Goal: Information Seeking & Learning: Check status

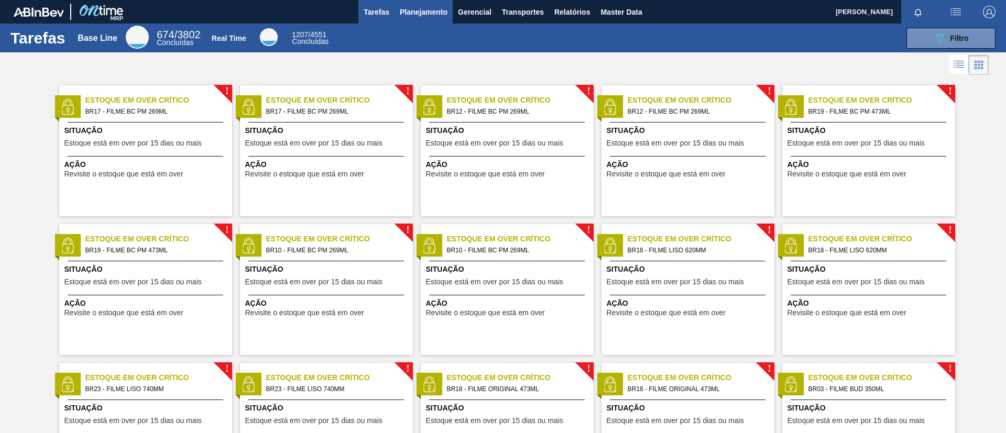
click at [426, 18] on button "Planejamento" at bounding box center [423, 12] width 58 height 24
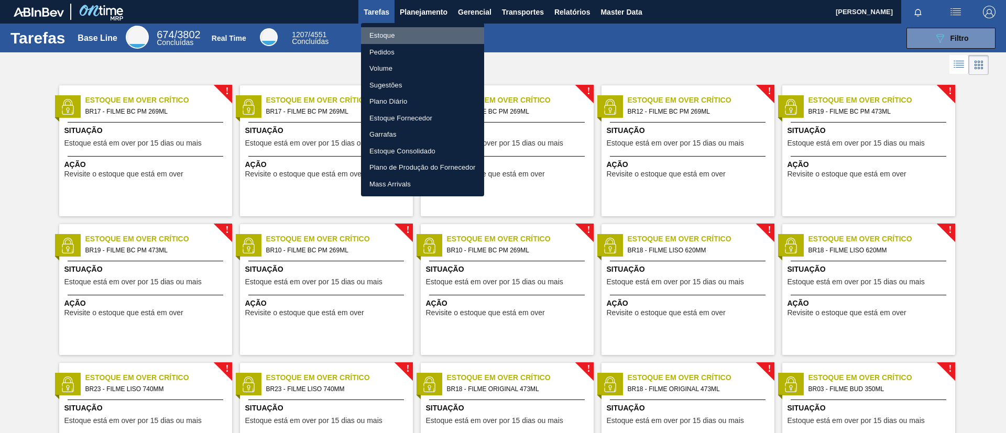
click at [414, 40] on li "Estoque" at bounding box center [422, 35] width 123 height 17
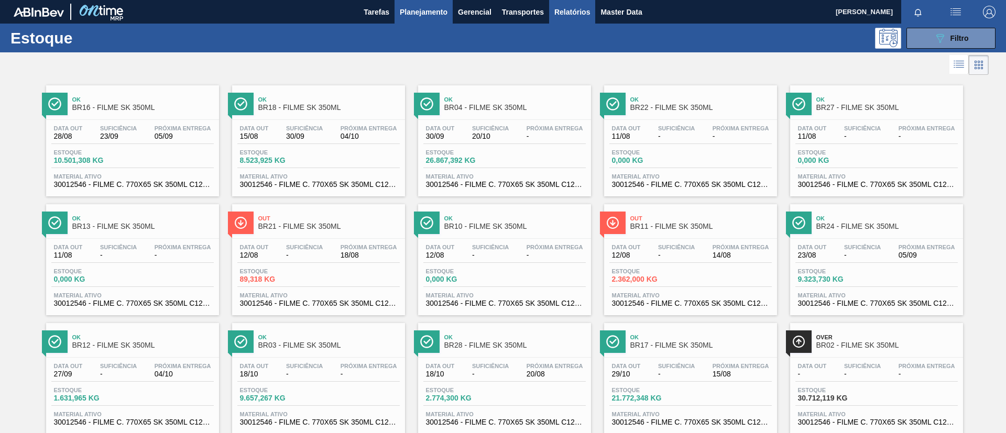
click at [565, 19] on button "Relatórios" at bounding box center [572, 12] width 46 height 24
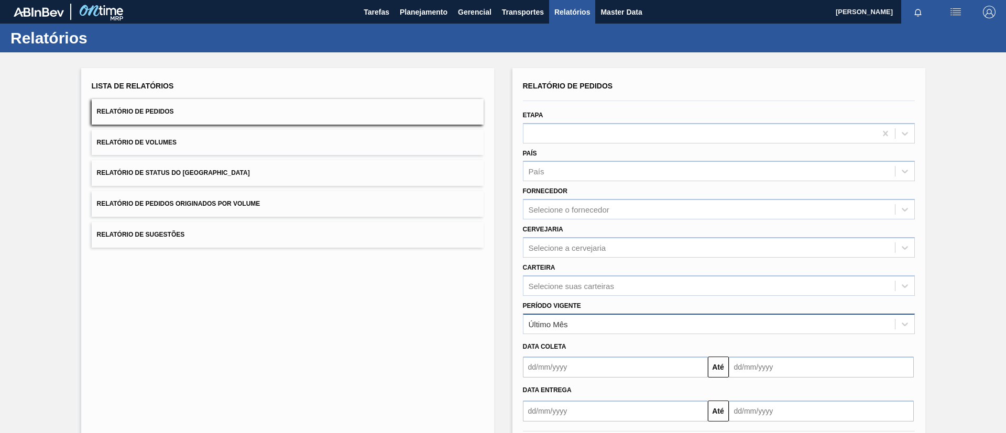
click at [577, 326] on div "Último Mês" at bounding box center [708, 323] width 371 height 15
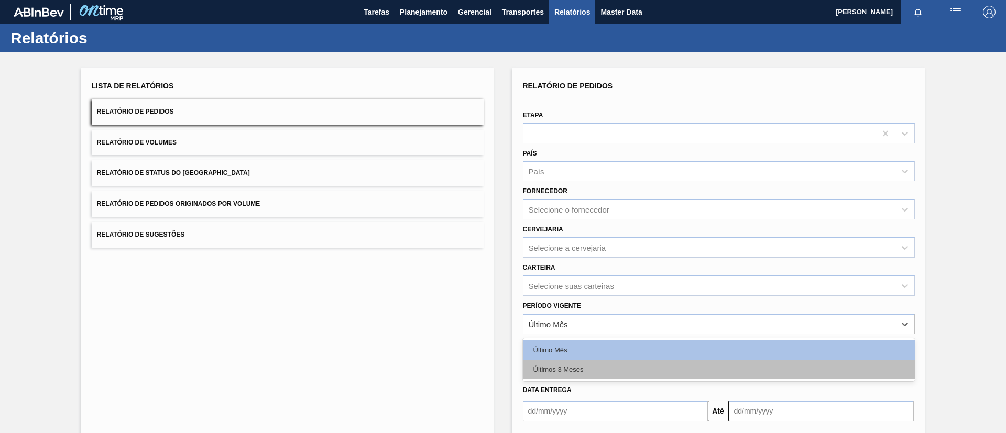
click at [585, 366] on div "Últimos 3 Meses" at bounding box center [719, 369] width 392 height 19
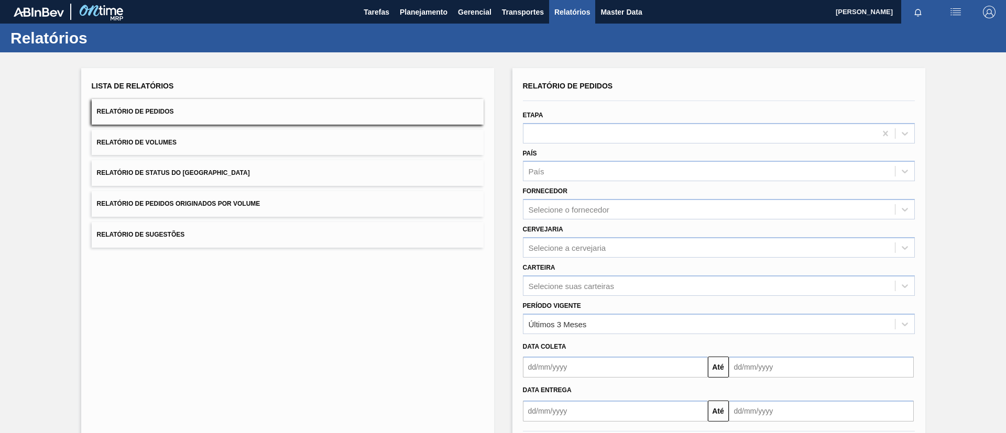
click at [599, 273] on div "Carteira Selecione suas carteiras" at bounding box center [719, 278] width 392 height 36
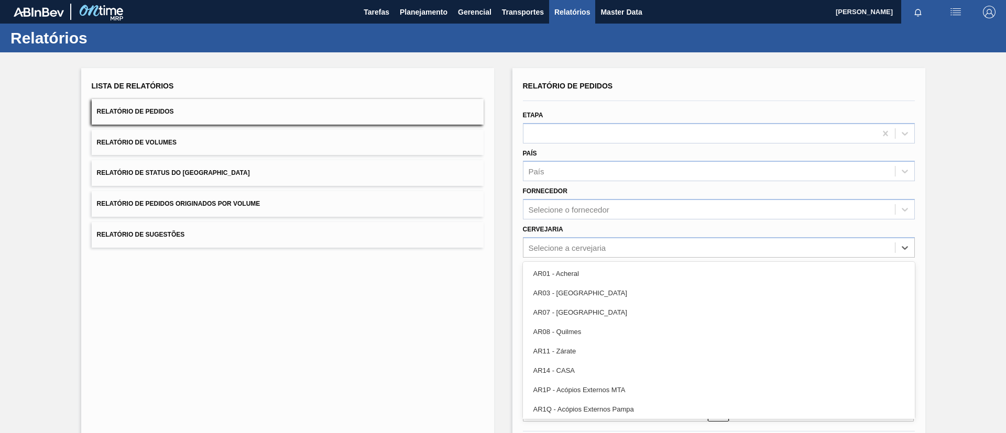
click at [599, 258] on div "option AR01 - Acheral focused, 1 of 92. 92 results available. Use Up and Down t…" at bounding box center [719, 247] width 392 height 20
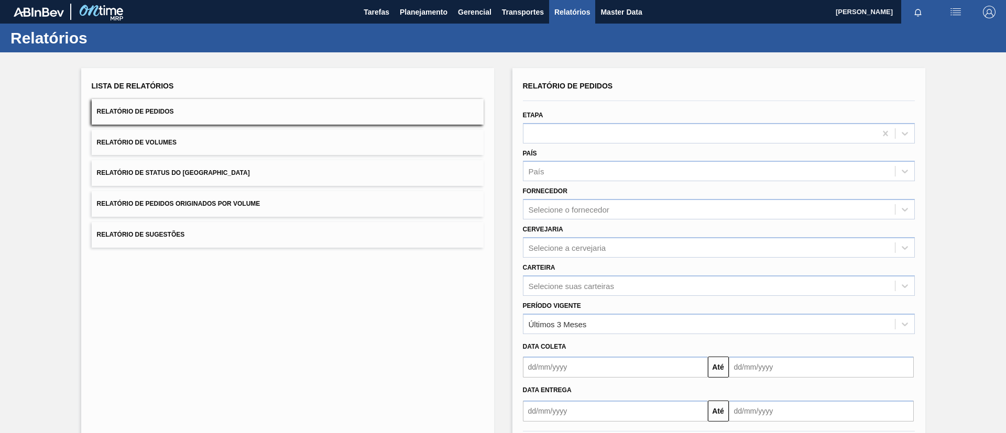
click at [612, 229] on div "Cervejaria Selecione a cervejaria" at bounding box center [719, 240] width 392 height 36
click at [604, 282] on div "Selecione suas carteiras" at bounding box center [719, 286] width 392 height 20
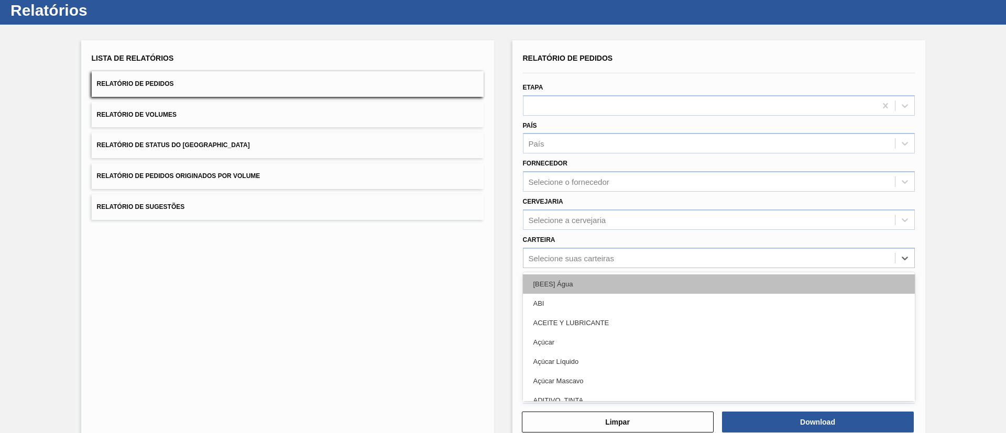
scroll to position [28, 0]
type input "filme"
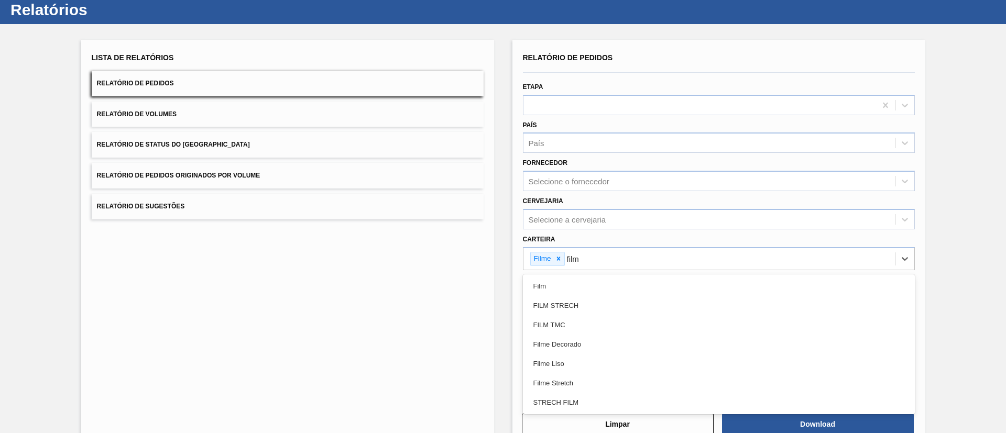
type input "filme"
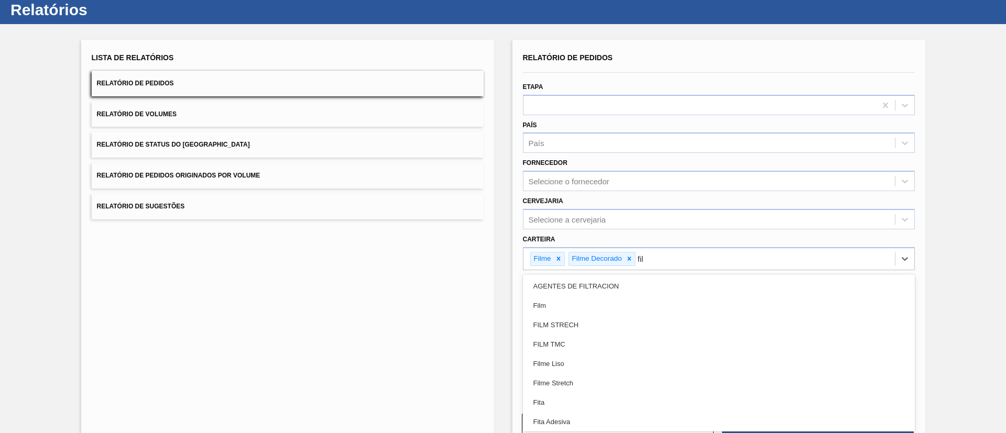
type input "filme"
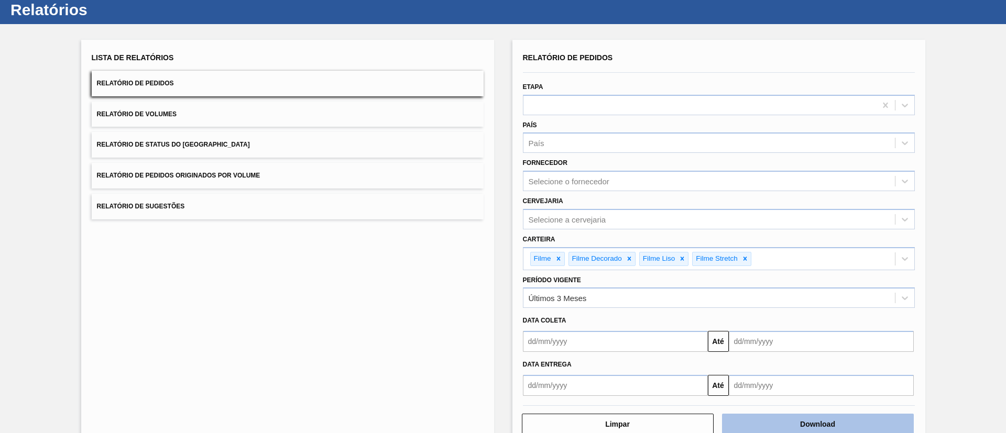
click at [839, 421] on button "Download" at bounding box center [818, 424] width 192 height 21
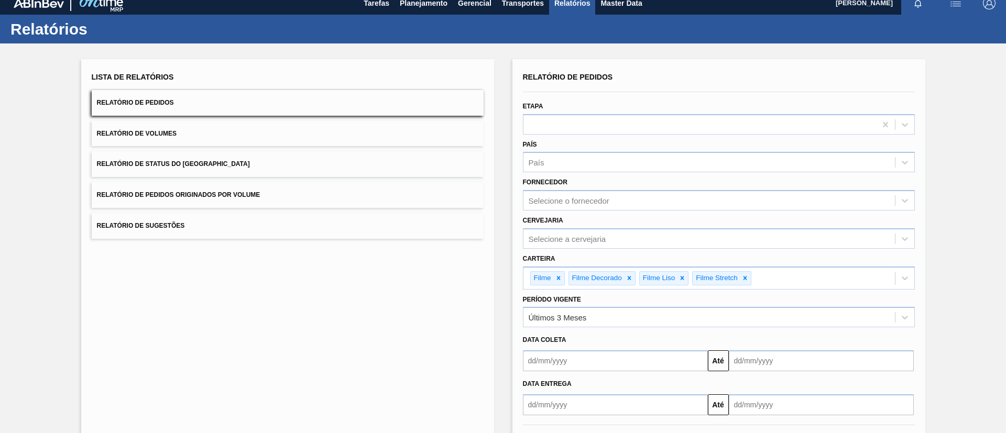
scroll to position [0, 0]
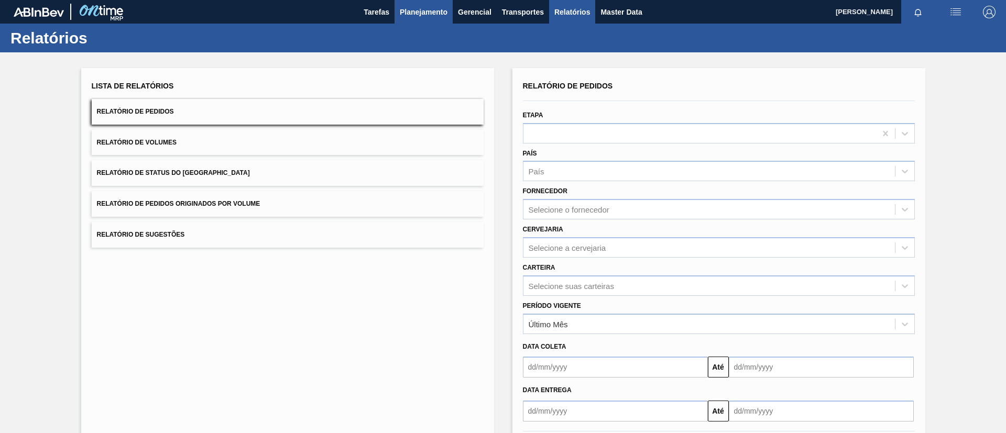
click at [421, 0] on button "Planejamento" at bounding box center [423, 12] width 58 height 24
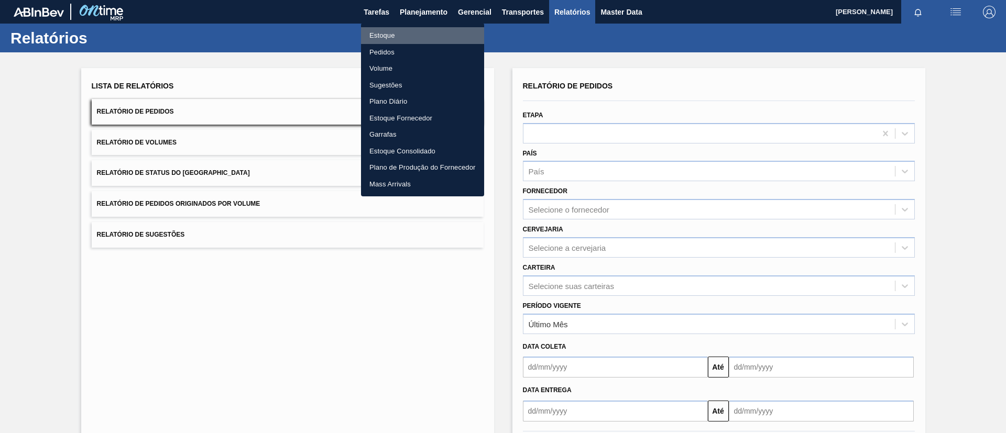
click at [429, 32] on li "Estoque" at bounding box center [422, 35] width 123 height 17
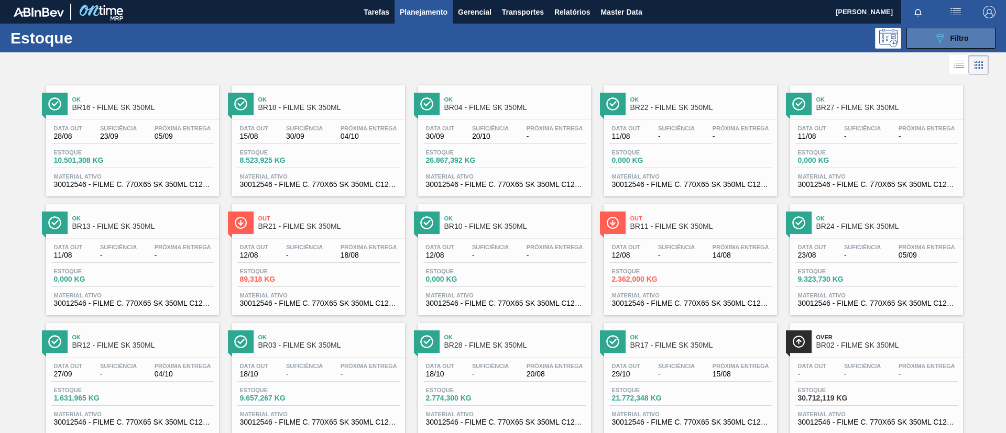
click at [935, 43] on icon "089F7B8B-B2A5-4AFE-B5C0-19BA573D28AC" at bounding box center [939, 38] width 13 height 13
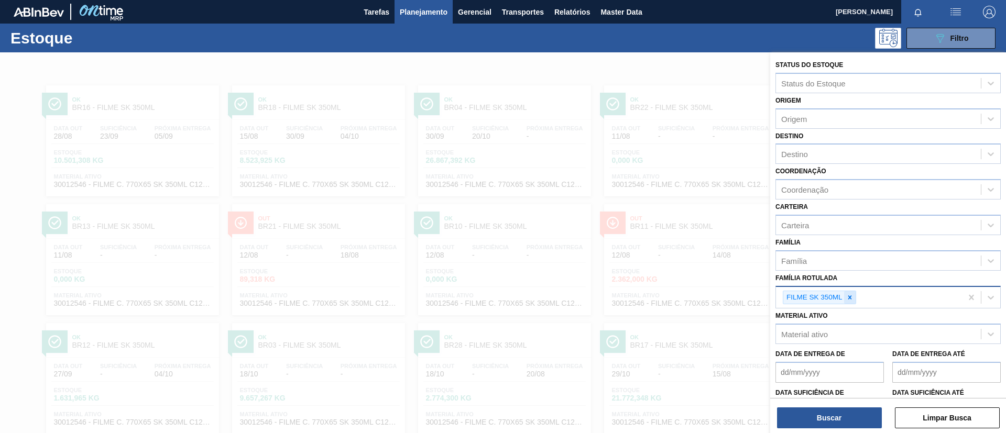
click at [850, 294] on icon at bounding box center [849, 297] width 7 height 7
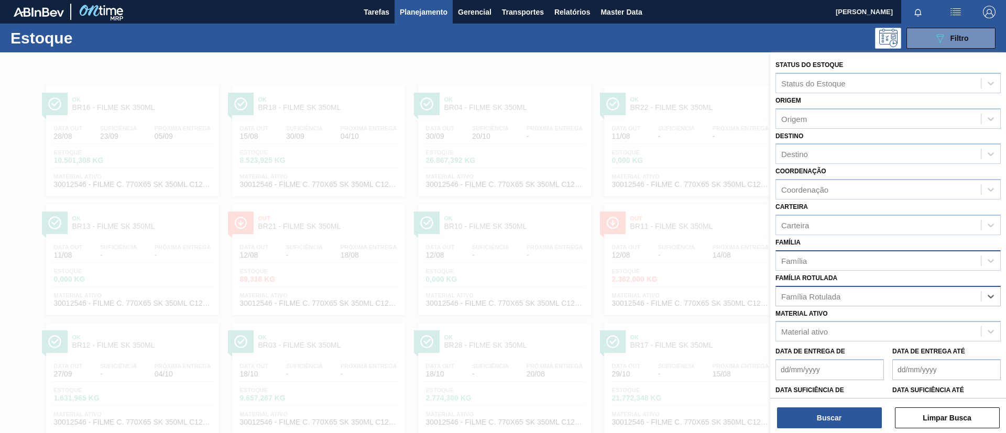
click at [841, 257] on div "Família" at bounding box center [878, 260] width 205 height 15
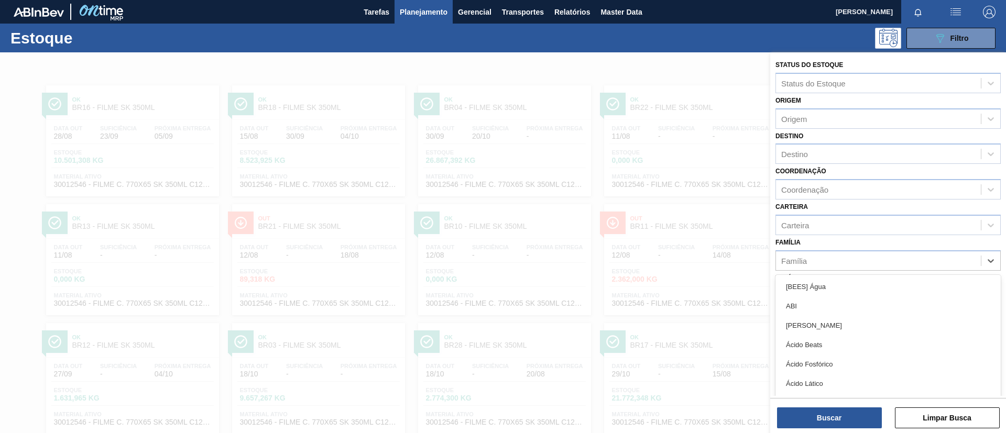
click at [845, 249] on div "Família option [BEES] Água focused, 1 of 101. 101 results available. Use Up and…" at bounding box center [887, 253] width 225 height 36
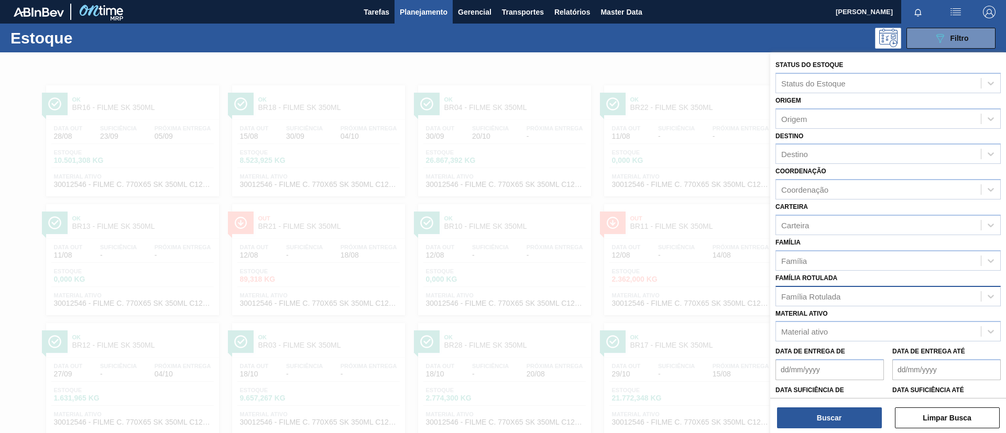
click at [846, 291] on div "Família Rotulada" at bounding box center [878, 296] width 205 height 15
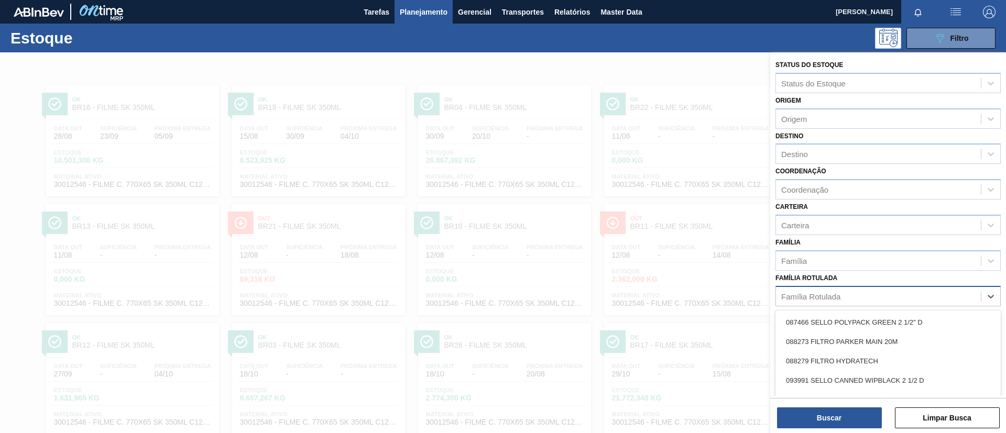
scroll to position [39, 0]
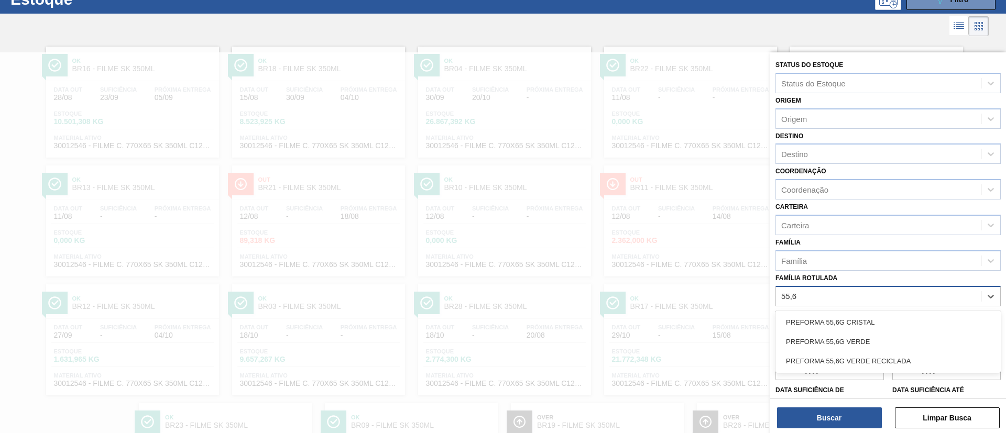
type Rotulada "55,6G"
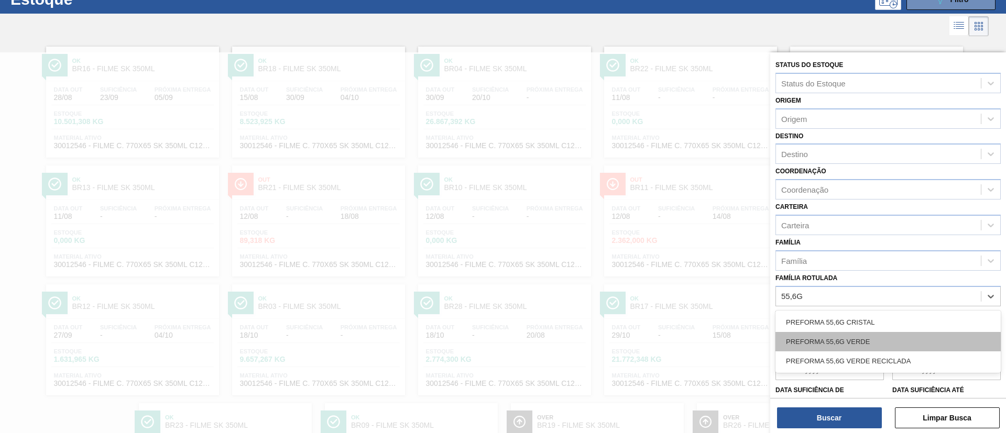
click at [853, 339] on div "PREFORMA 55,6G VERDE" at bounding box center [887, 341] width 225 height 19
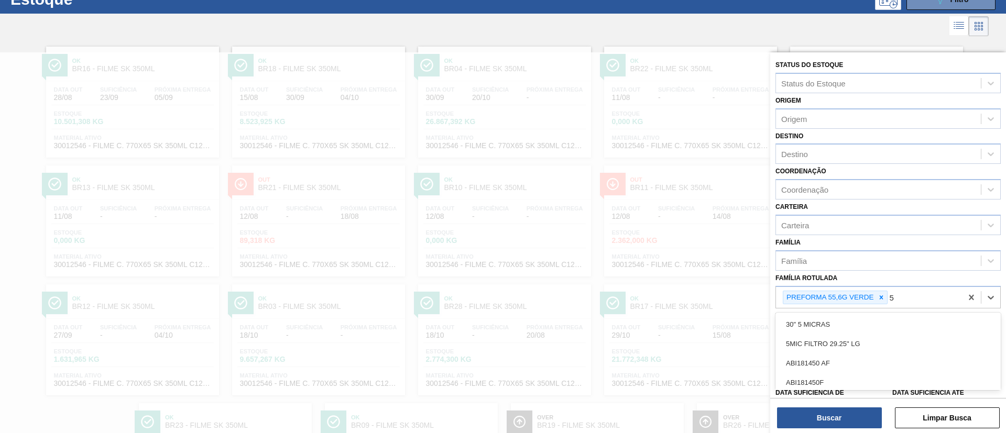
scroll to position [80, 0]
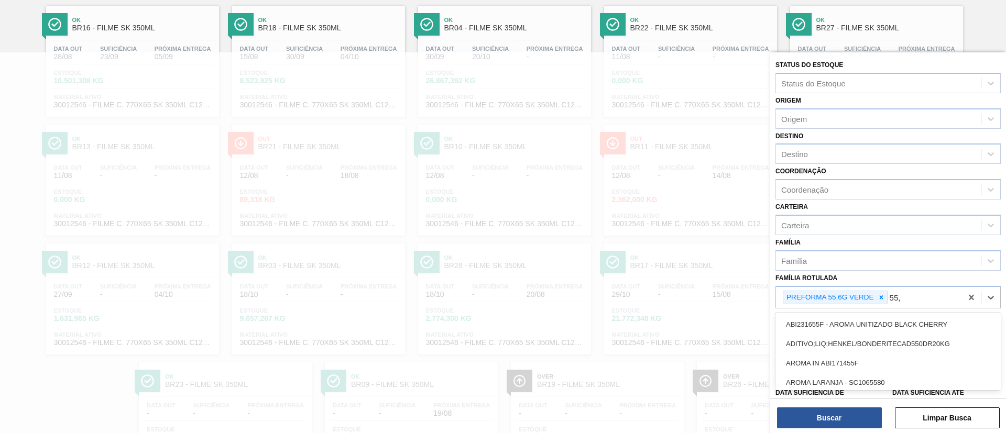
type Rotulada "55,6"
click at [853, 339] on div "PREFORMA 55,6G VERDE RECICLADA" at bounding box center [887, 343] width 225 height 19
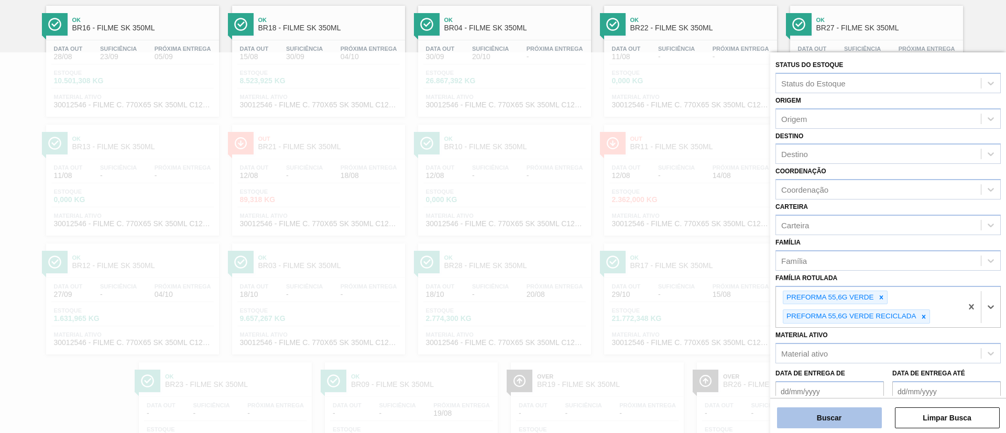
click at [872, 423] on button "Buscar" at bounding box center [829, 418] width 105 height 21
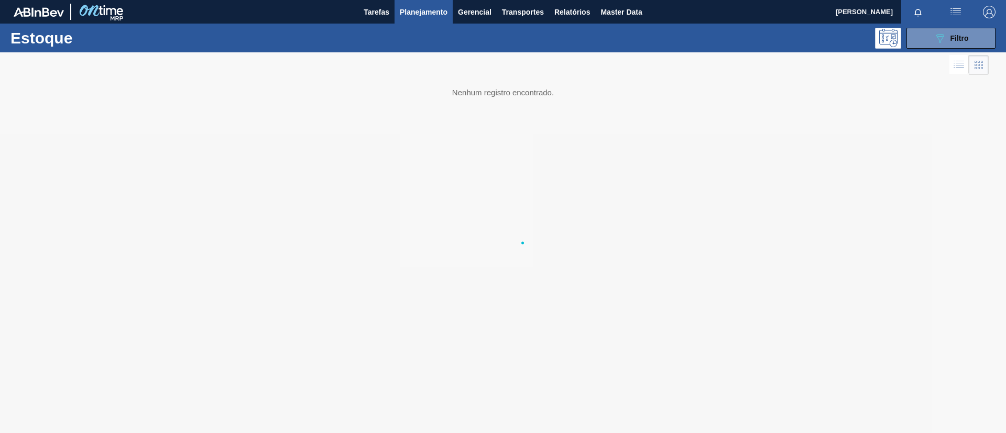
scroll to position [0, 0]
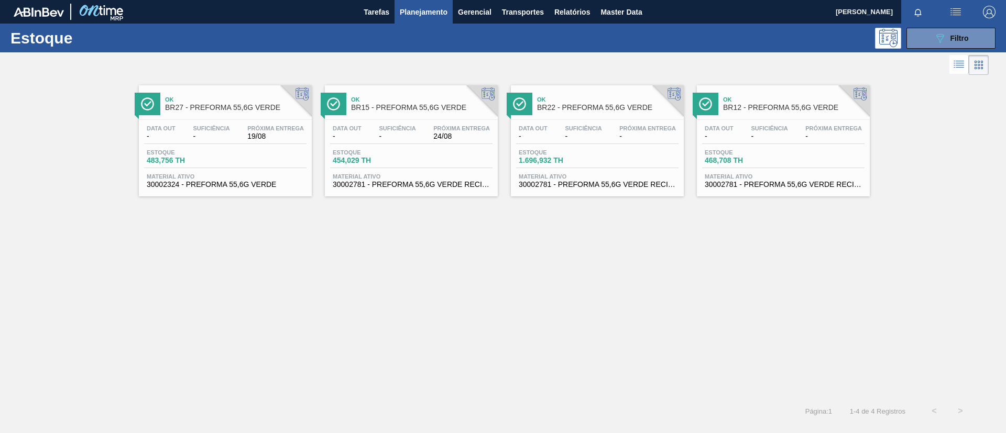
click at [433, 116] on div "Ok BR15 - PREFORMA 55,6G VERDE Data out - Suficiência - Próxima Entrega 24/08 E…" at bounding box center [411, 140] width 173 height 111
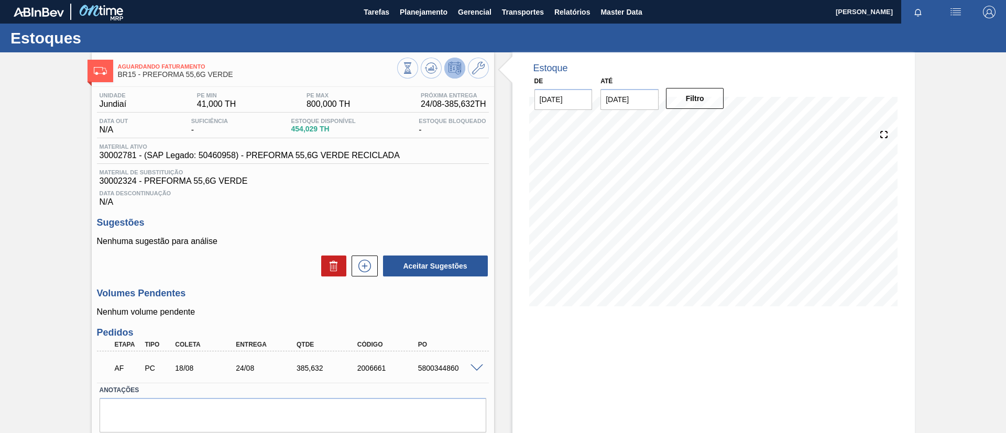
drag, startPoint x: 455, startPoint y: 369, endPoint x: 474, endPoint y: 366, distance: 18.6
click at [457, 370] on div "5800344860" at bounding box center [449, 368] width 68 height 8
click at [479, 366] on span at bounding box center [476, 369] width 13 height 8
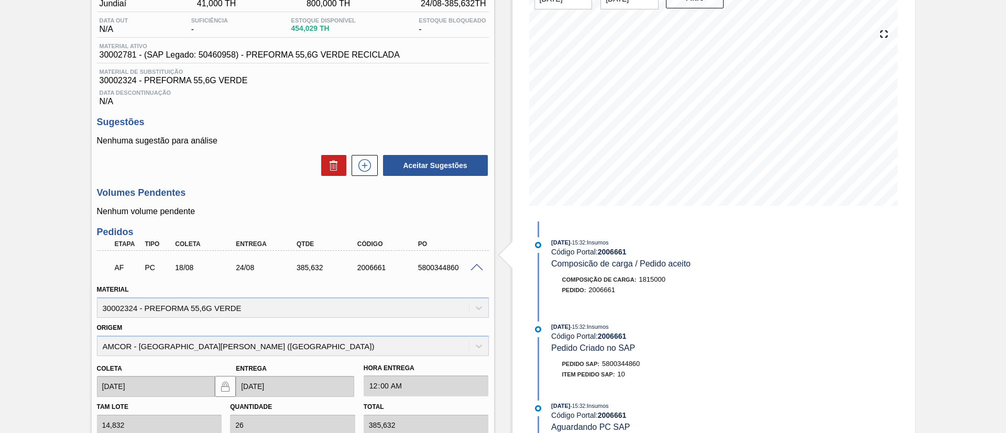
scroll to position [157, 0]
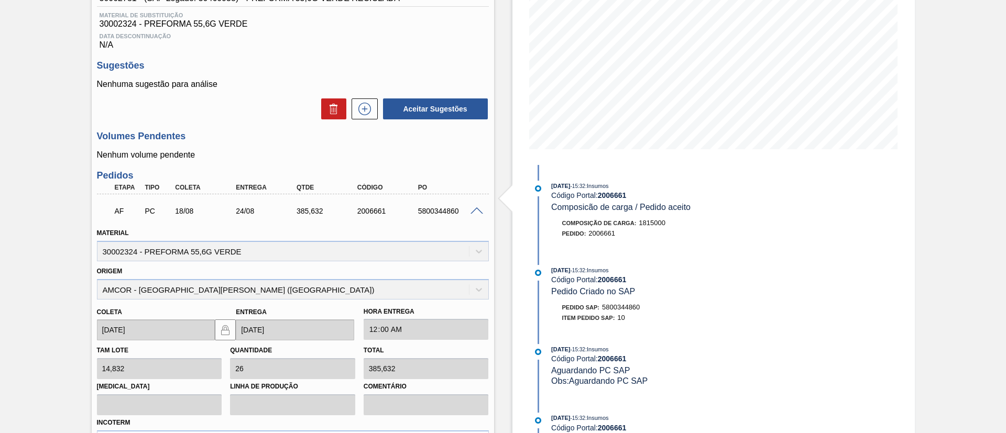
click at [372, 283] on div "Origem AMCOR - [GEOGRAPHIC_DATA][PERSON_NAME] ([GEOGRAPHIC_DATA])" at bounding box center [293, 282] width 392 height 36
click at [373, 283] on div "Origem AMCOR - [GEOGRAPHIC_DATA][PERSON_NAME] ([GEOGRAPHIC_DATA])" at bounding box center [293, 282] width 392 height 36
drag, startPoint x: 436, startPoint y: 237, endPoint x: 431, endPoint y: 231, distance: 7.8
click at [435, 236] on div "Material 30002324 - PREFORMA 55,6G VERDE" at bounding box center [293, 244] width 392 height 36
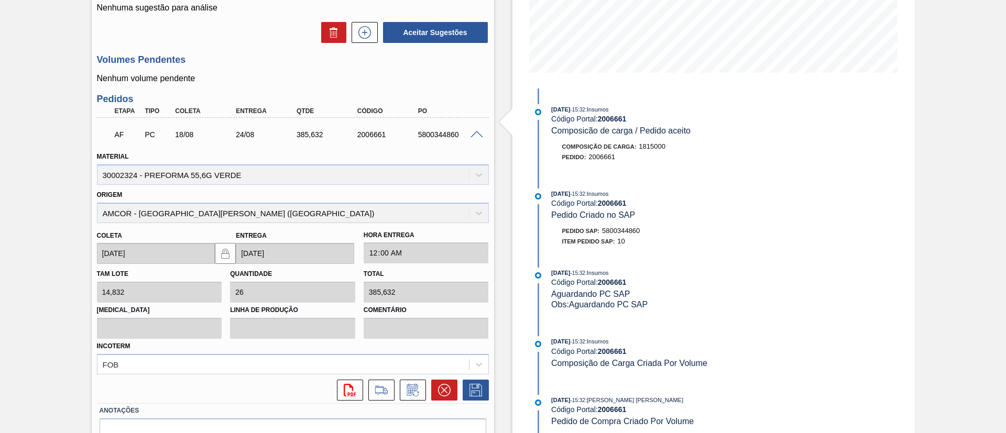
scroll to position [211, 0]
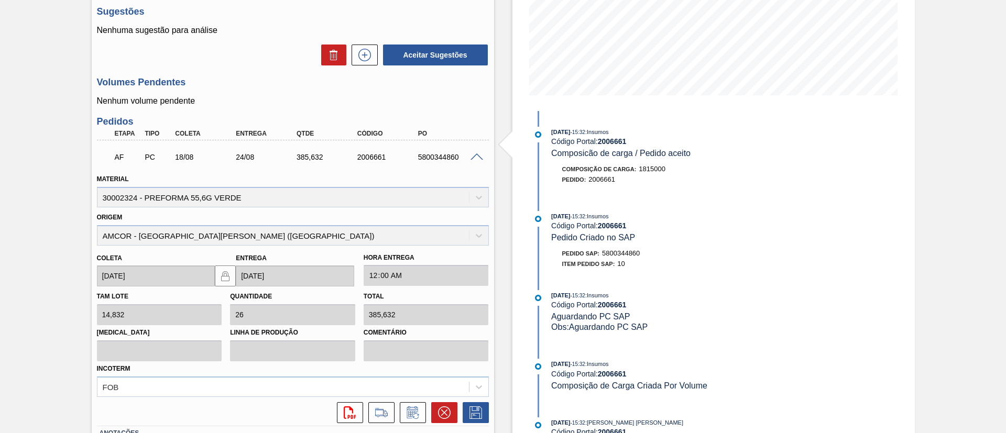
click at [472, 152] on div at bounding box center [478, 156] width 21 height 8
click at [472, 153] on span at bounding box center [476, 157] width 13 height 8
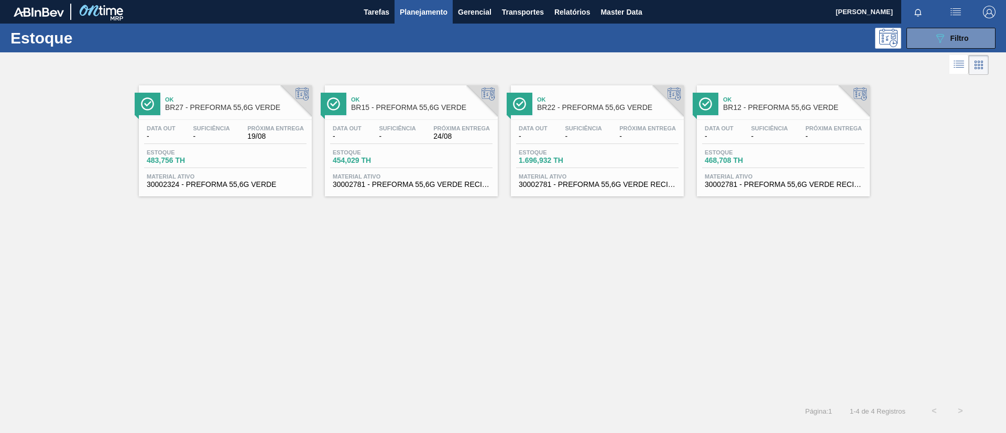
click at [377, 116] on div "Ok BR15 - PREFORMA 55,6G VERDE Data out - Suficiência - Próxima Entrega 24/08 E…" at bounding box center [411, 140] width 173 height 111
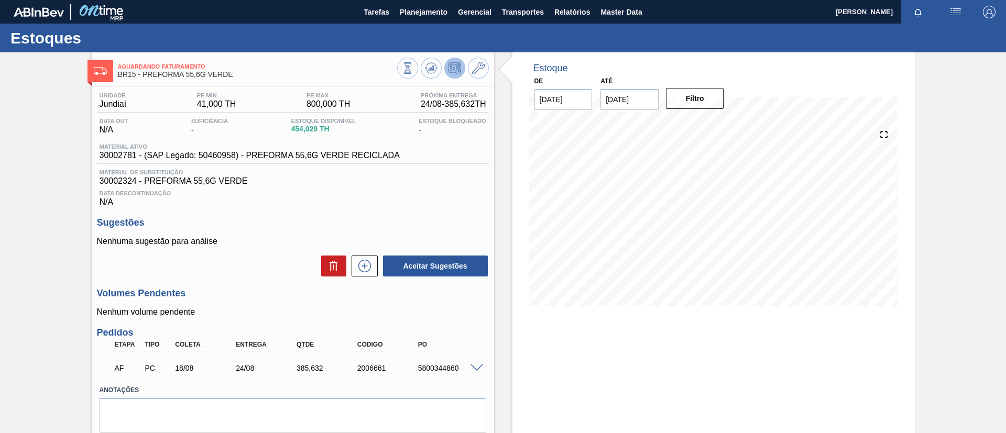
click at [476, 368] on span at bounding box center [476, 369] width 13 height 8
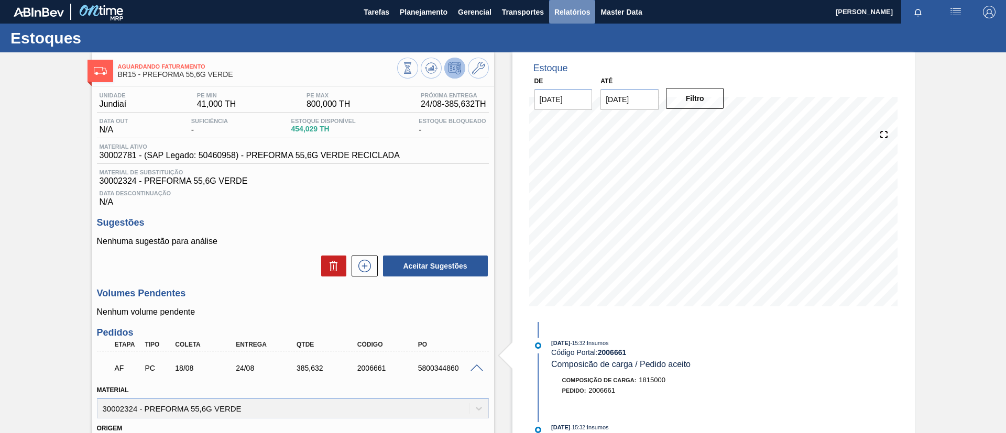
click at [558, 14] on span "Relatórios" at bounding box center [572, 12] width 36 height 13
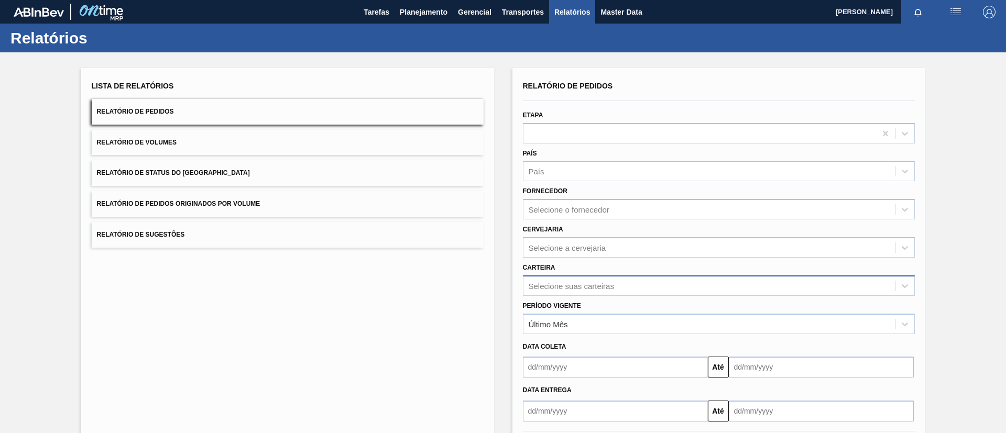
click at [622, 289] on div "Selecione suas carteiras" at bounding box center [719, 286] width 392 height 20
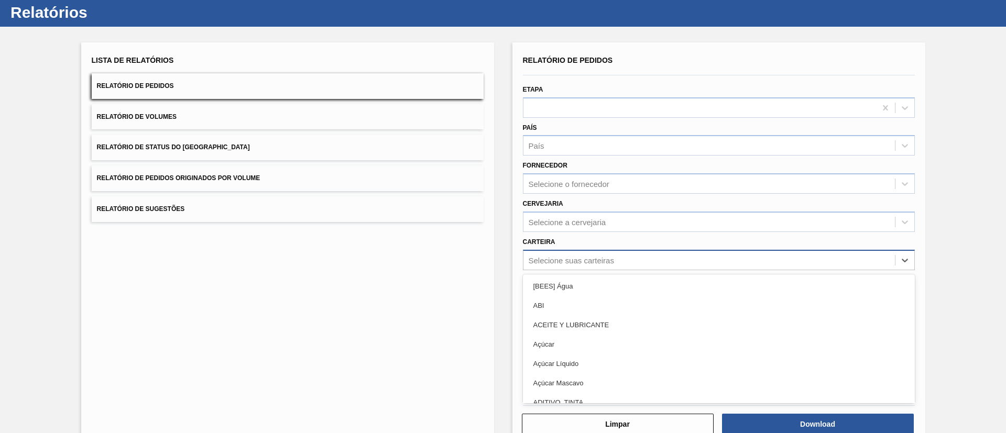
scroll to position [28, 0]
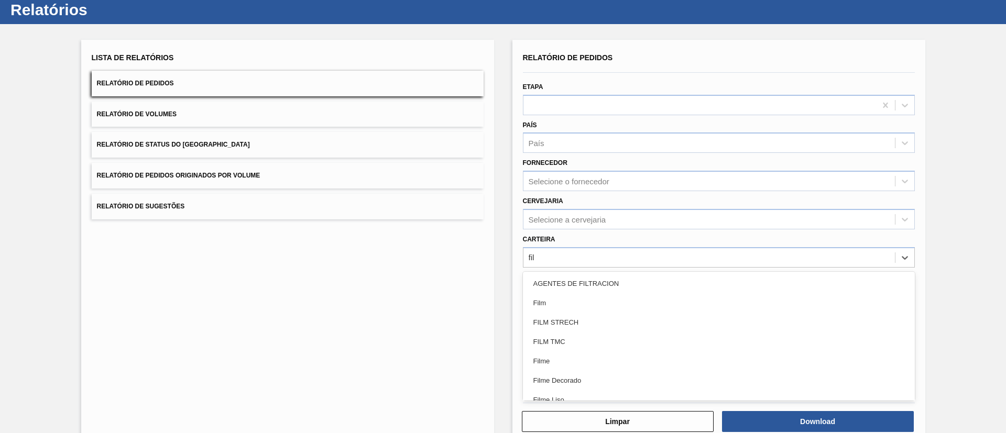
type input "filme"
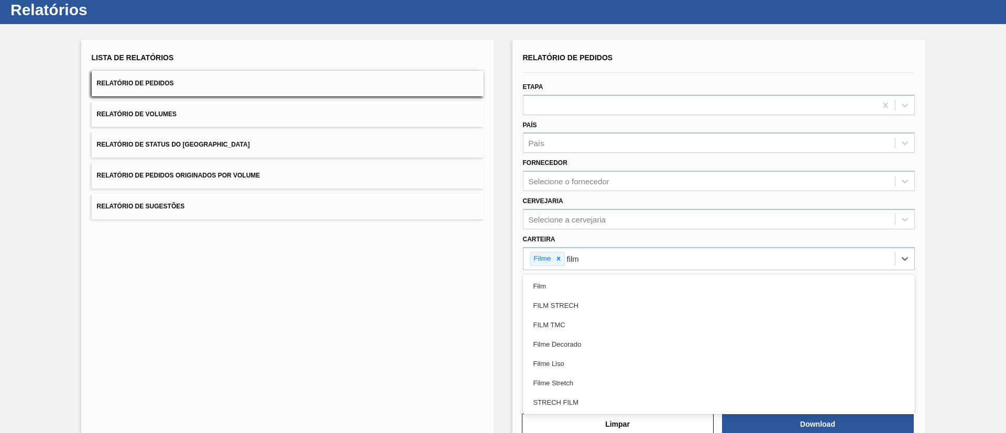
type input "filme"
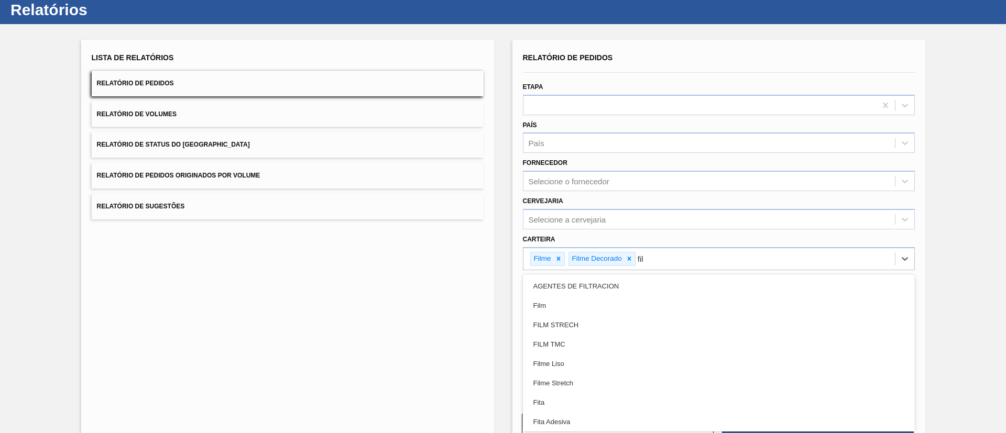
type input "filme"
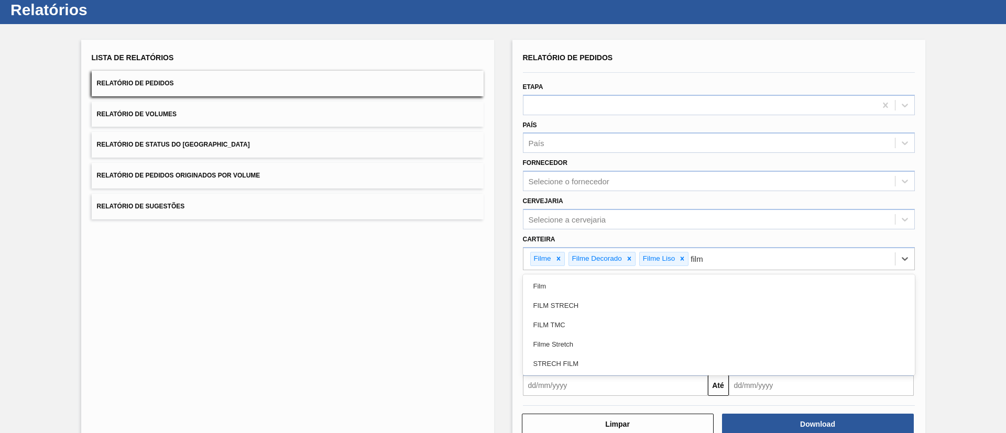
type input "filme"
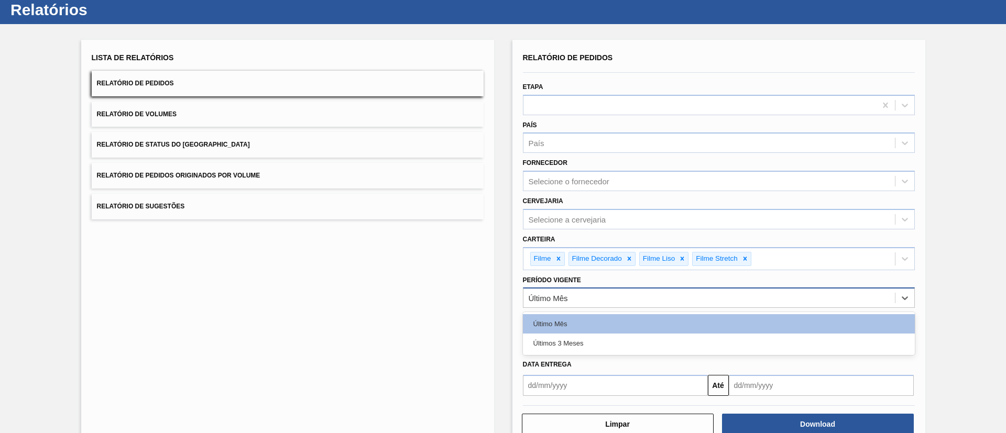
click at [608, 305] on div "Último Mês" at bounding box center [708, 298] width 371 height 15
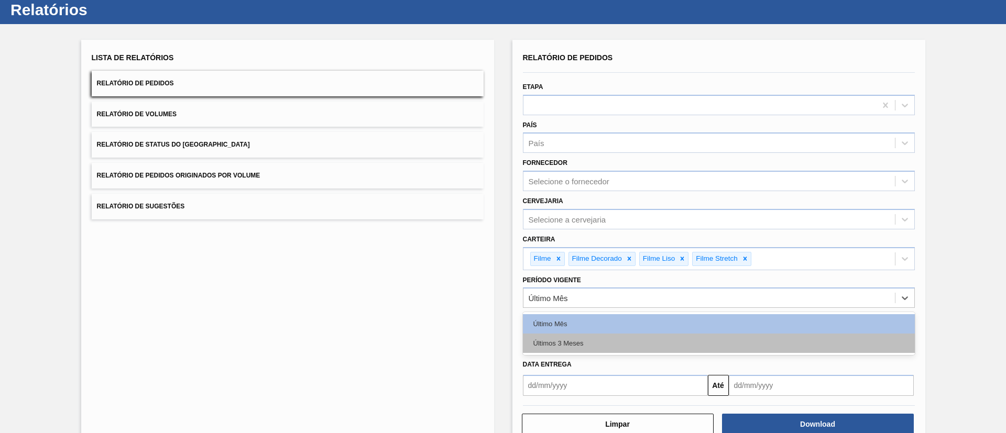
click at [607, 340] on div "Últimos 3 Meses" at bounding box center [719, 343] width 392 height 19
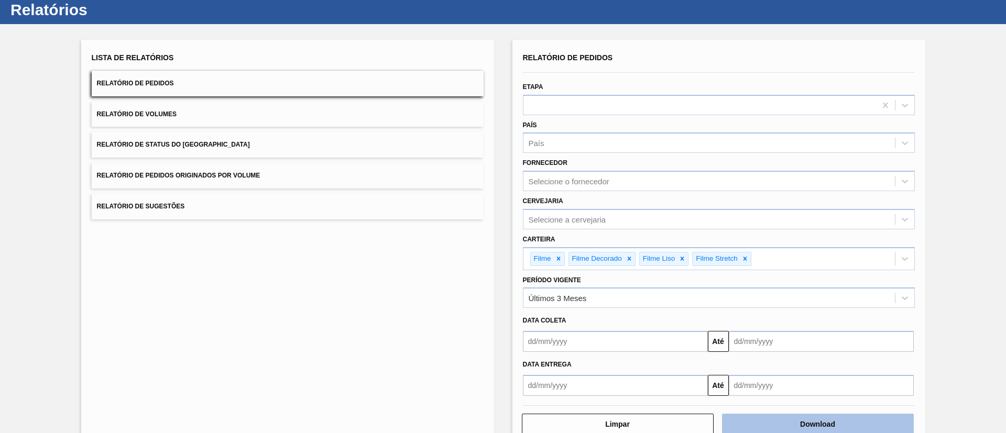
click at [790, 421] on button "Download" at bounding box center [818, 424] width 192 height 21
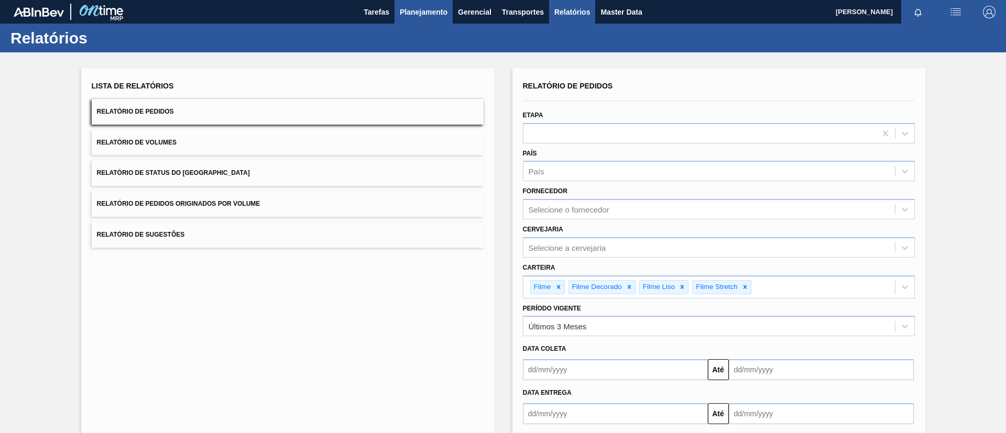
click at [446, 21] on button "Planejamento" at bounding box center [423, 12] width 58 height 24
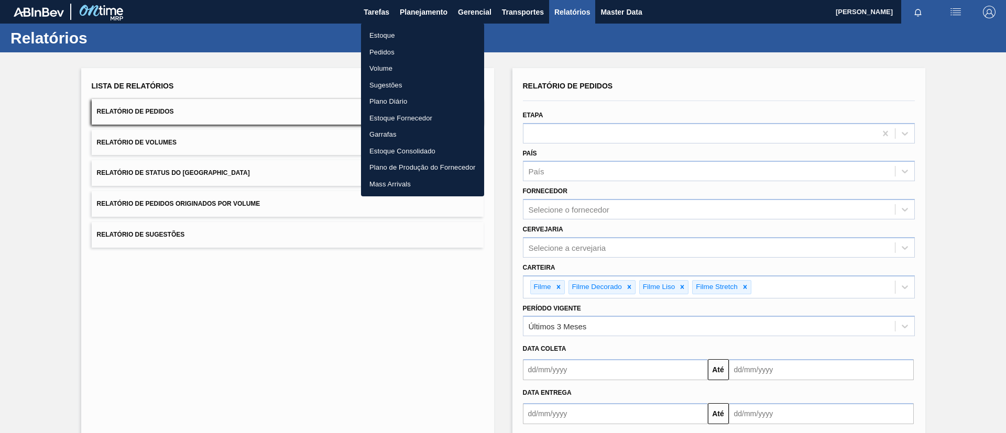
click at [446, 31] on li "Estoque" at bounding box center [422, 35] width 123 height 17
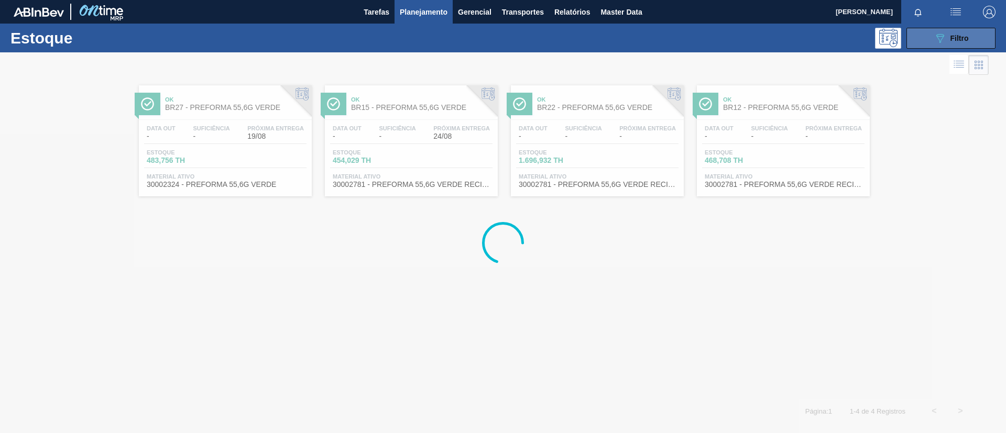
click at [940, 36] on button "089F7B8B-B2A5-4AFE-B5C0-19BA573D28AC Filtro" at bounding box center [950, 38] width 89 height 21
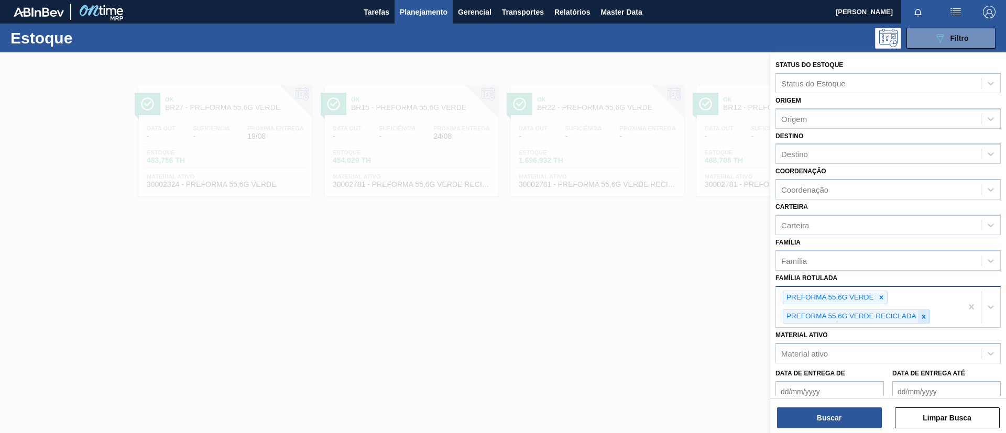
click at [923, 316] on icon at bounding box center [923, 317] width 4 height 4
click at [877, 296] on icon at bounding box center [880, 297] width 7 height 7
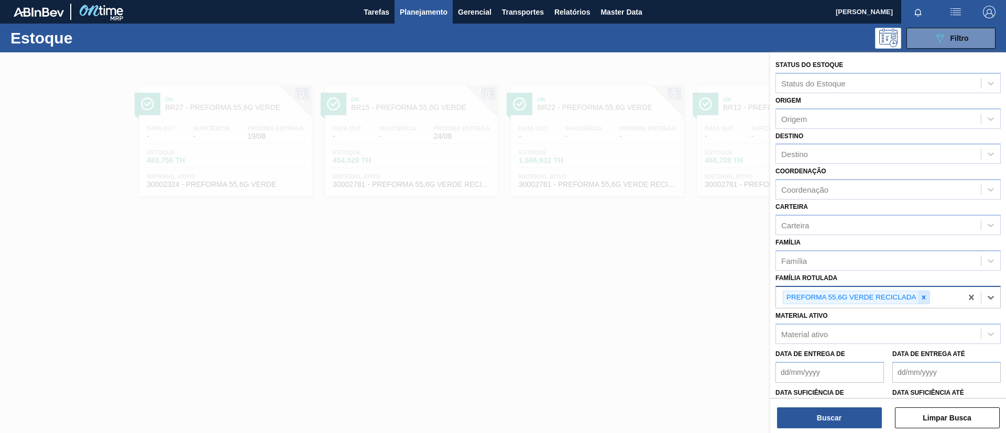
click at [926, 299] on icon at bounding box center [923, 297] width 7 height 7
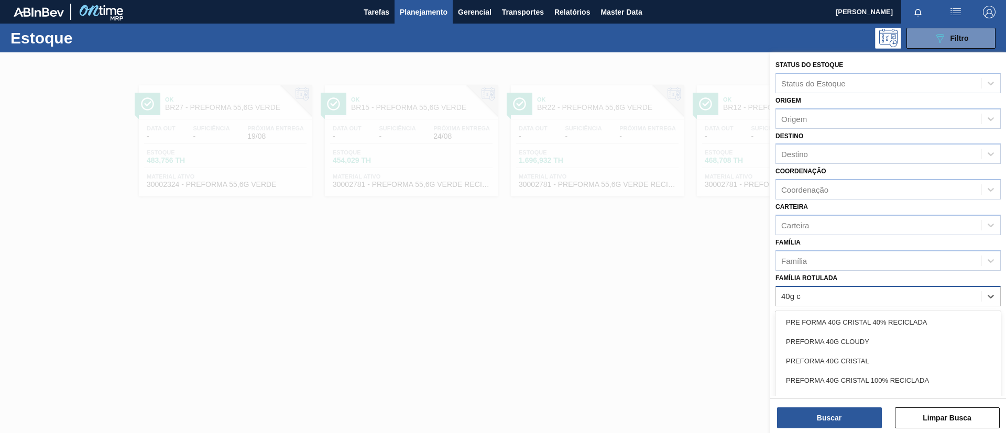
type Rotulada "40g cr"
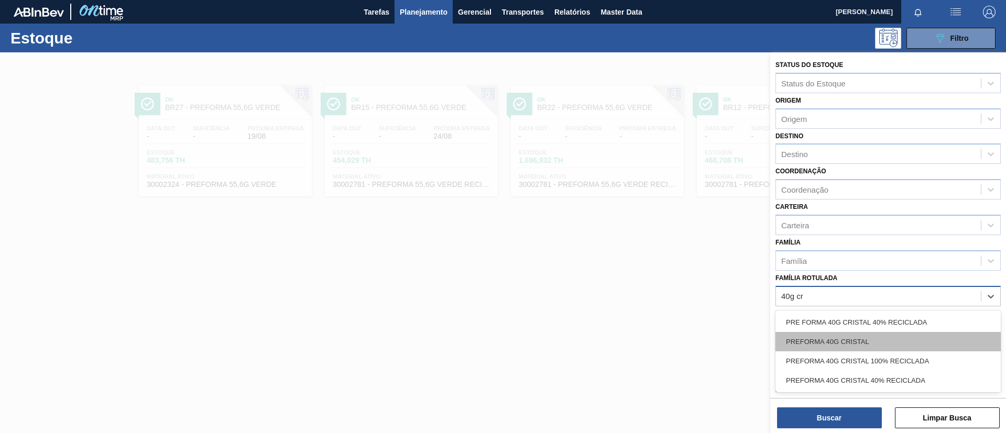
click at [882, 344] on div "PREFORMA 40G CRISTAL" at bounding box center [887, 341] width 225 height 19
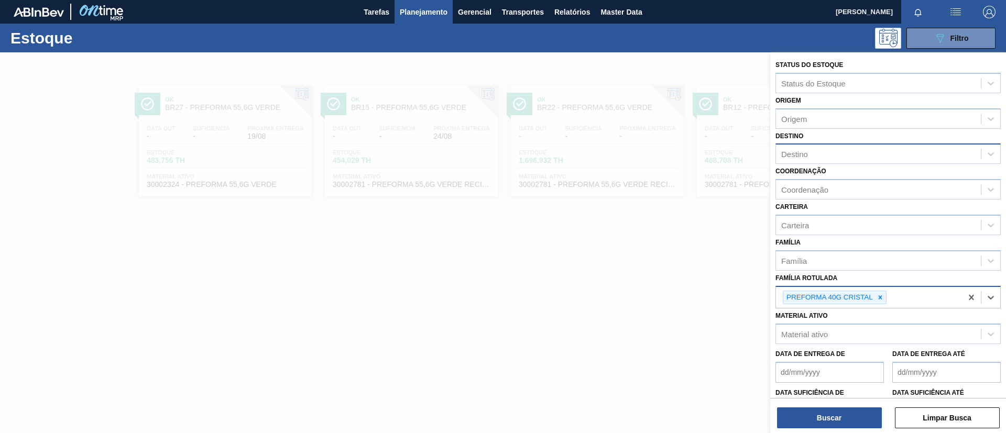
click at [853, 162] on div "Destino" at bounding box center [887, 154] width 225 height 20
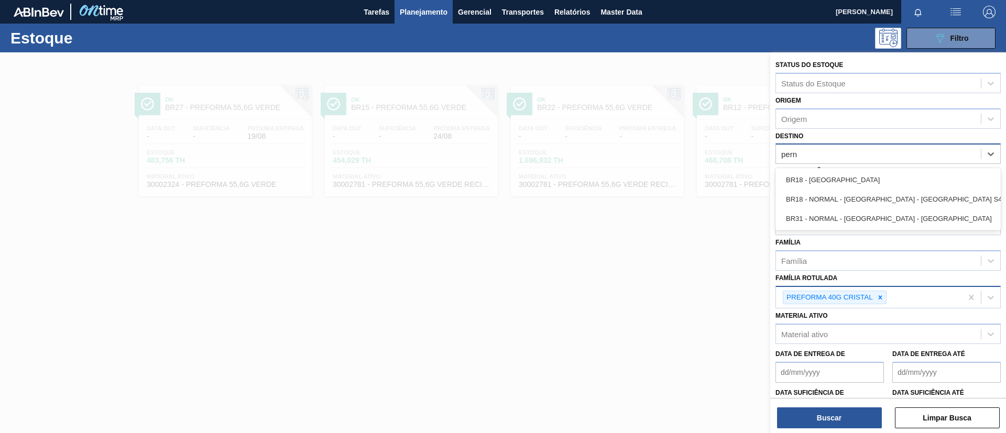
type input "perna"
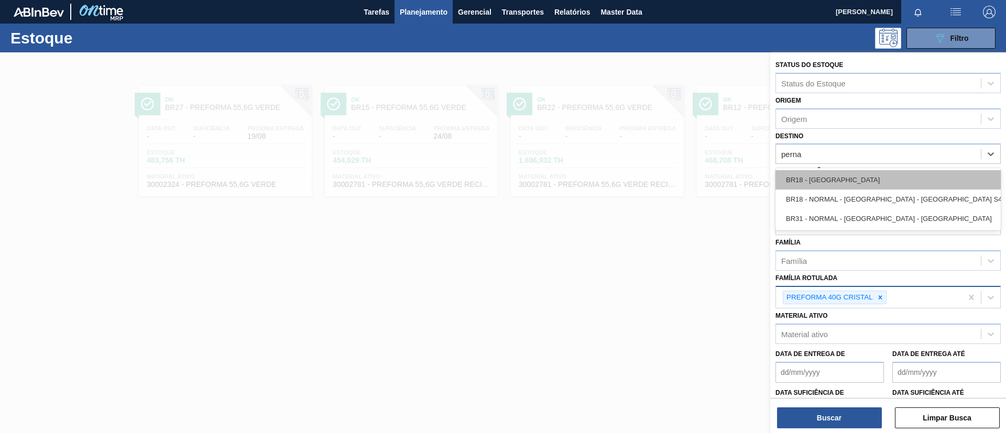
click at [863, 176] on div "BR18 - [GEOGRAPHIC_DATA]" at bounding box center [887, 179] width 225 height 19
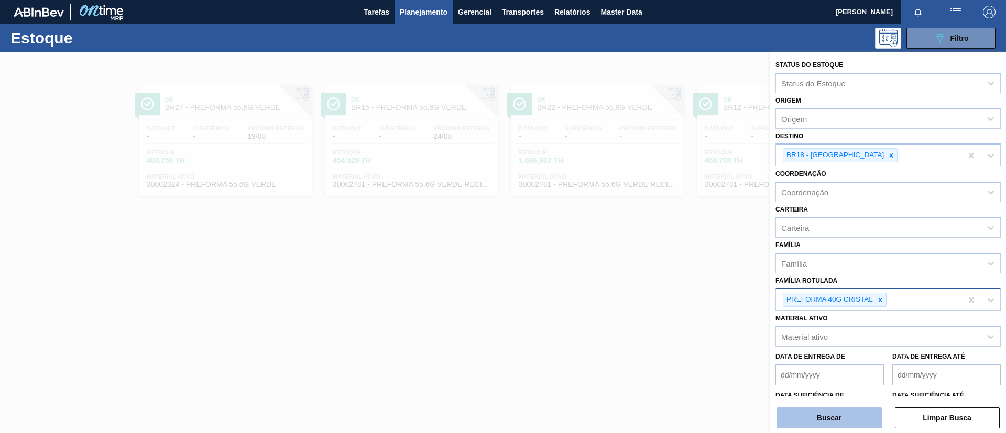
click at [845, 419] on button "Buscar" at bounding box center [829, 418] width 105 height 21
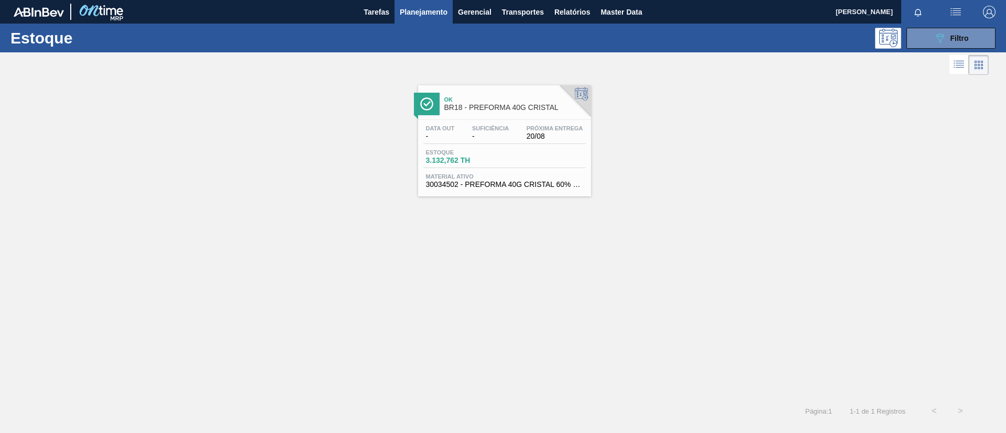
click at [505, 123] on div "Data out - Suficiência - Próxima Entrega 20/08 Estoque 3.132,762 TH Material at…" at bounding box center [504, 155] width 173 height 71
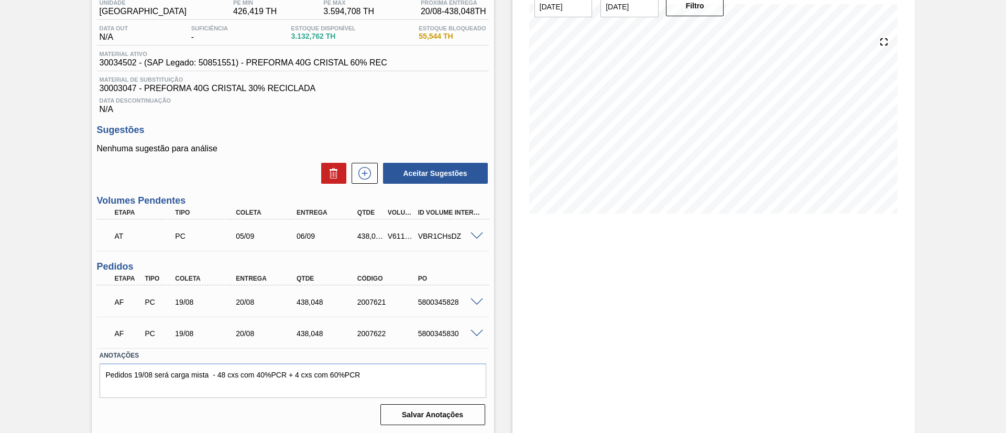
scroll to position [94, 0]
